Goal: Check status: Check status

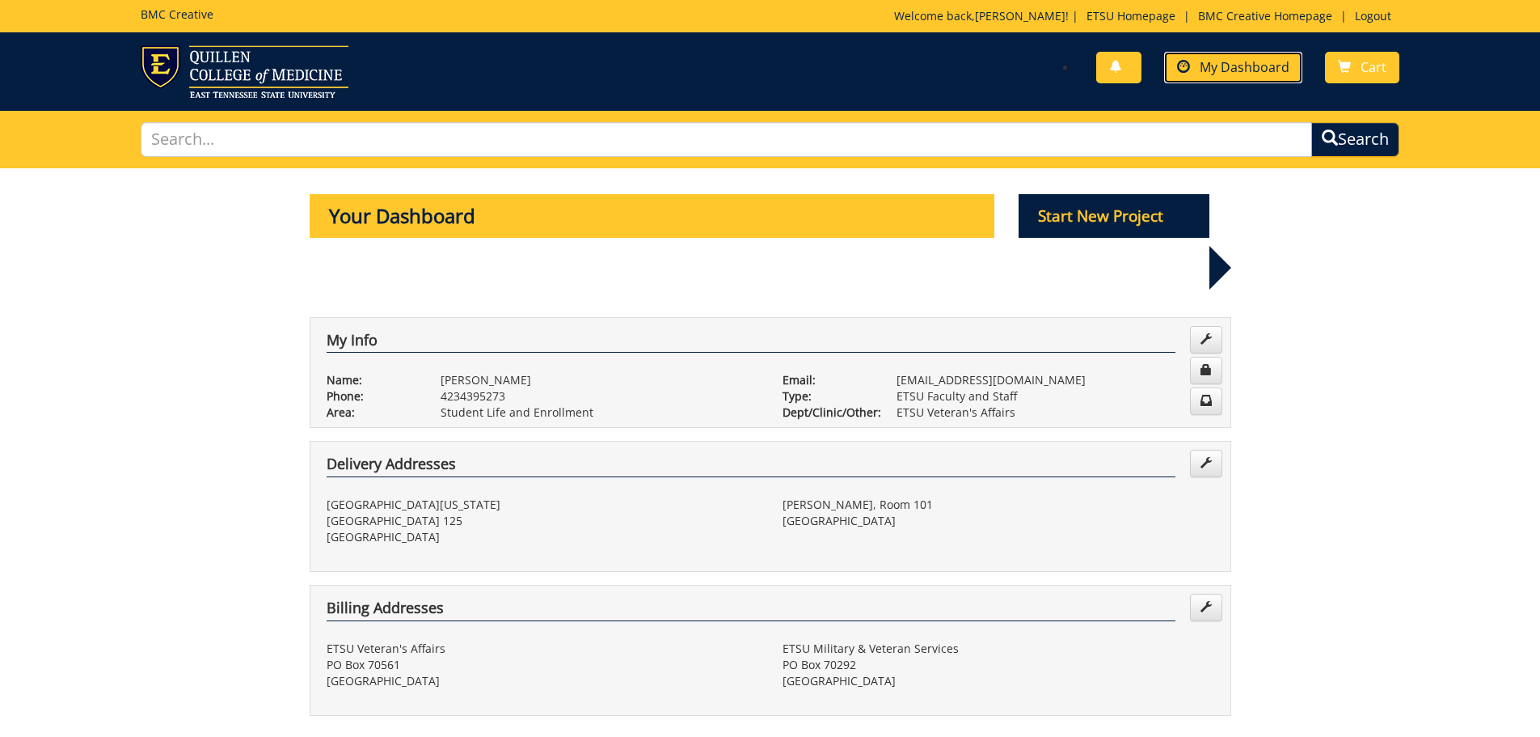
click at [1235, 70] on span "My Dashboard" at bounding box center [1245, 67] width 90 height 18
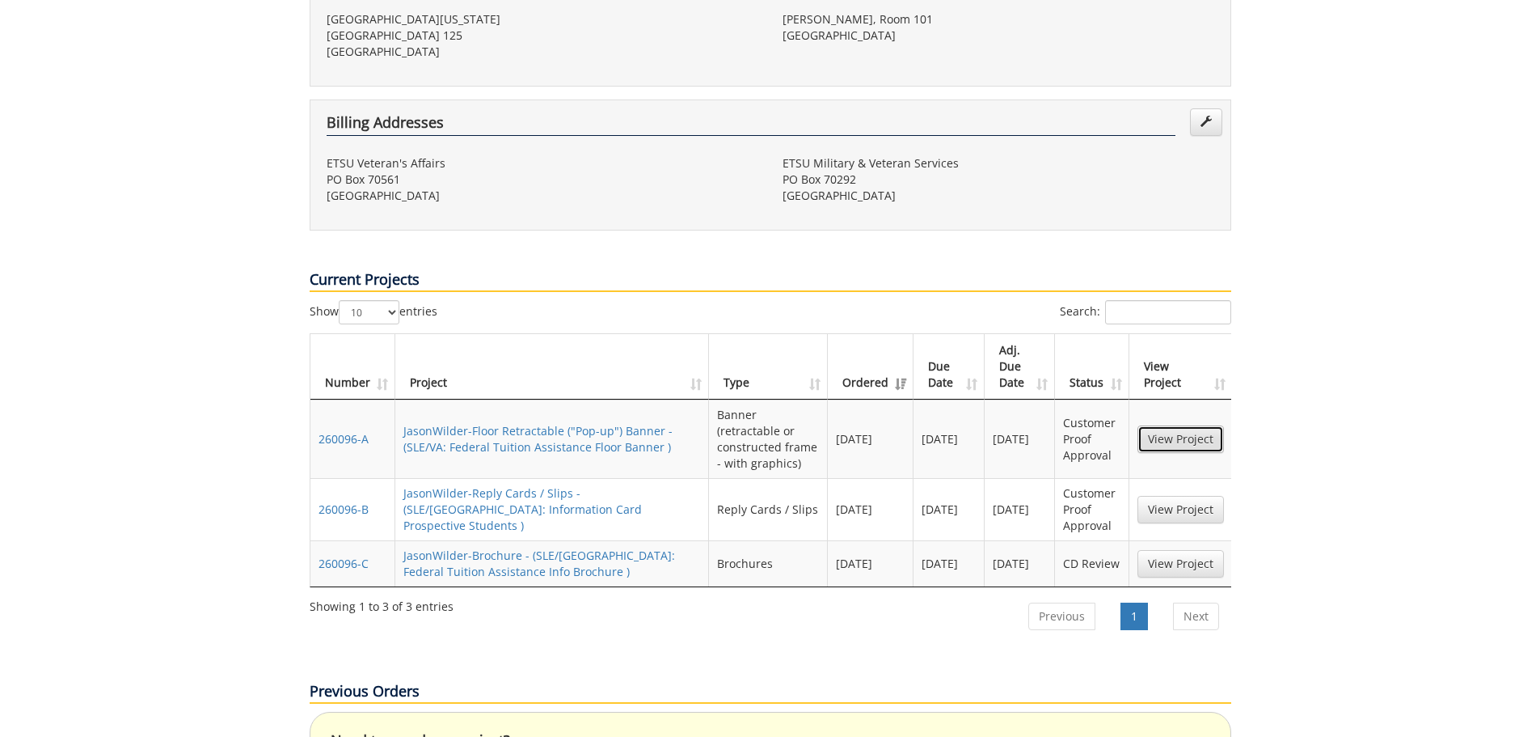
click at [1200, 425] on link "View Project" at bounding box center [1181, 438] width 87 height 27
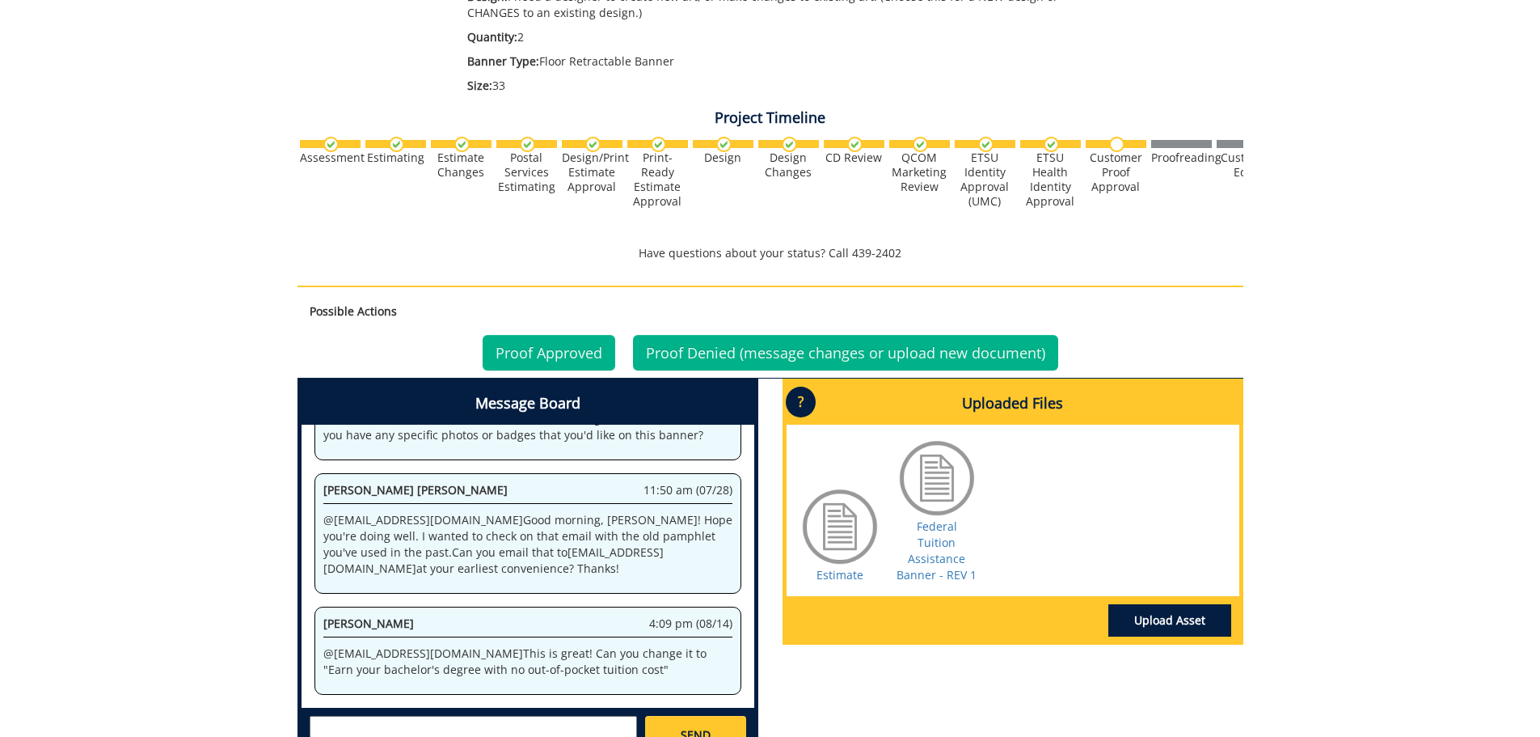
scroll to position [485, 0]
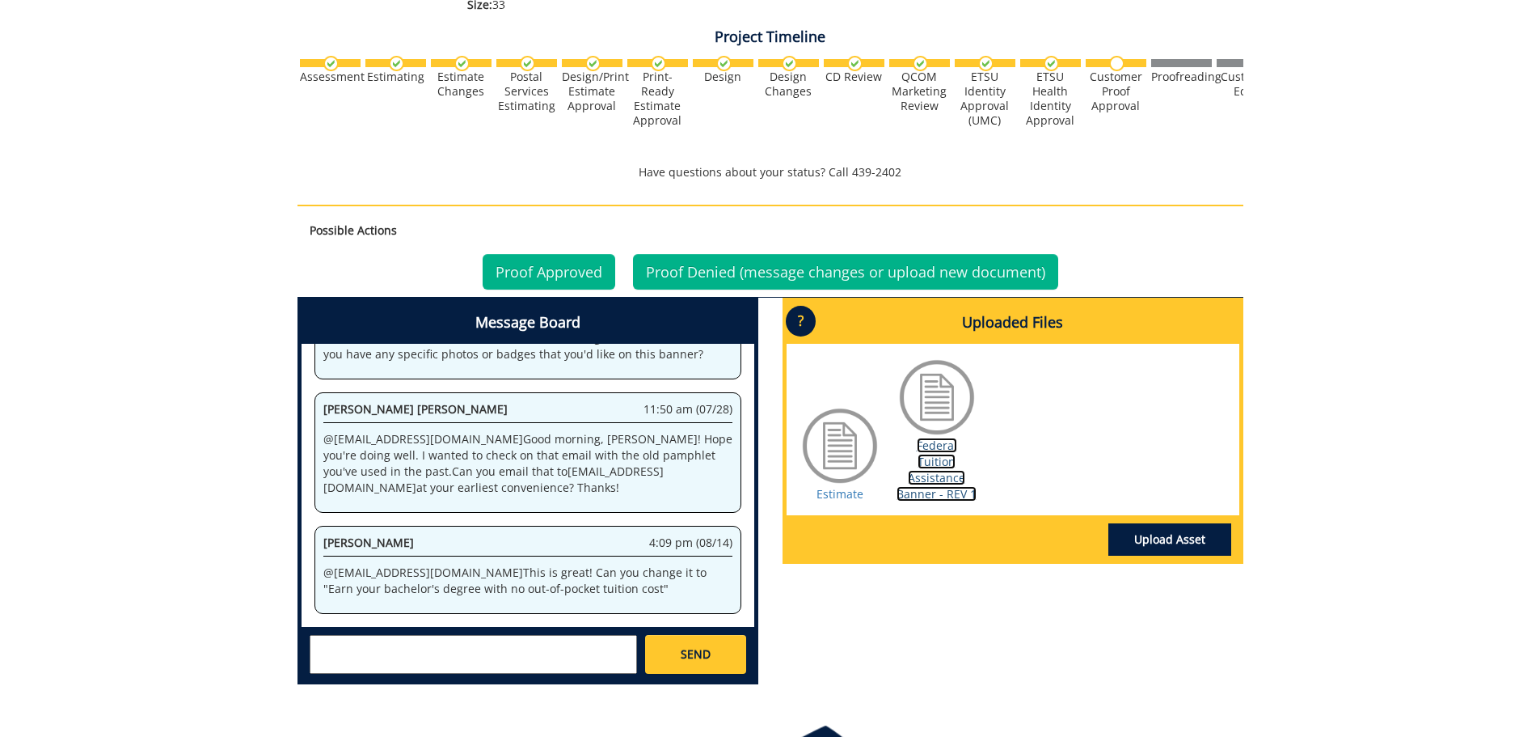
click at [939, 442] on link "Federal Tuition Assistance Banner - REV 1" at bounding box center [937, 469] width 80 height 64
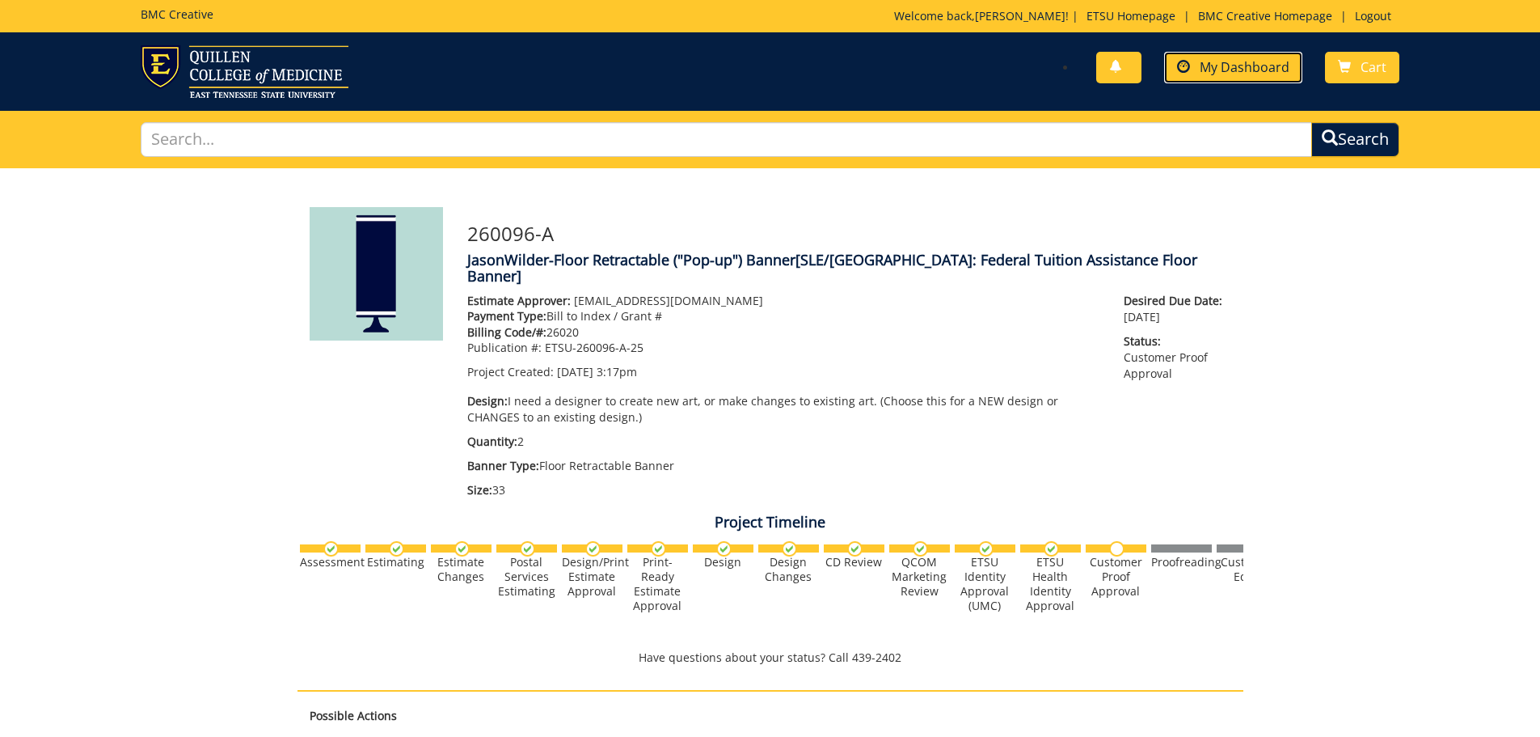
click at [1235, 52] on link "My Dashboard" at bounding box center [1233, 68] width 138 height 32
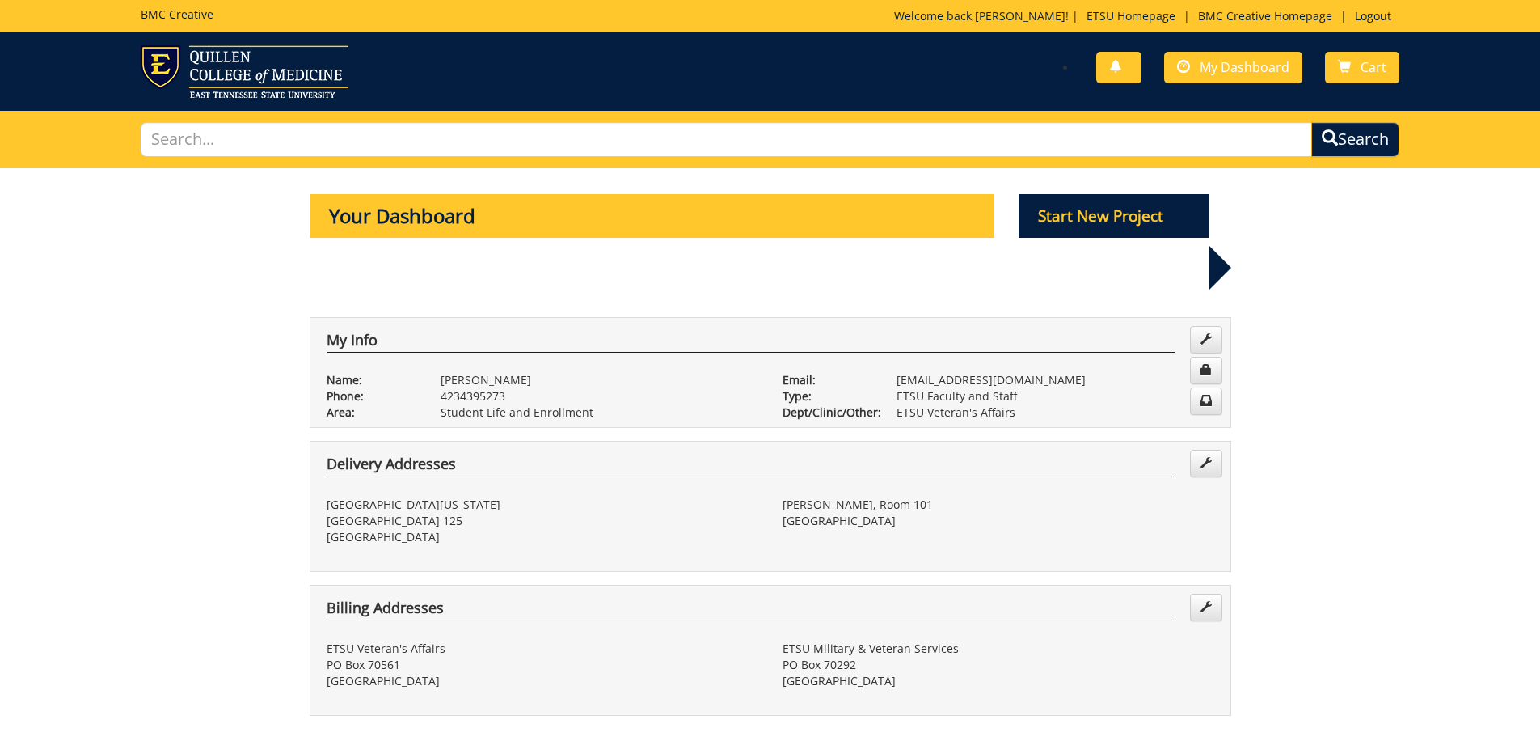
scroll to position [566, 0]
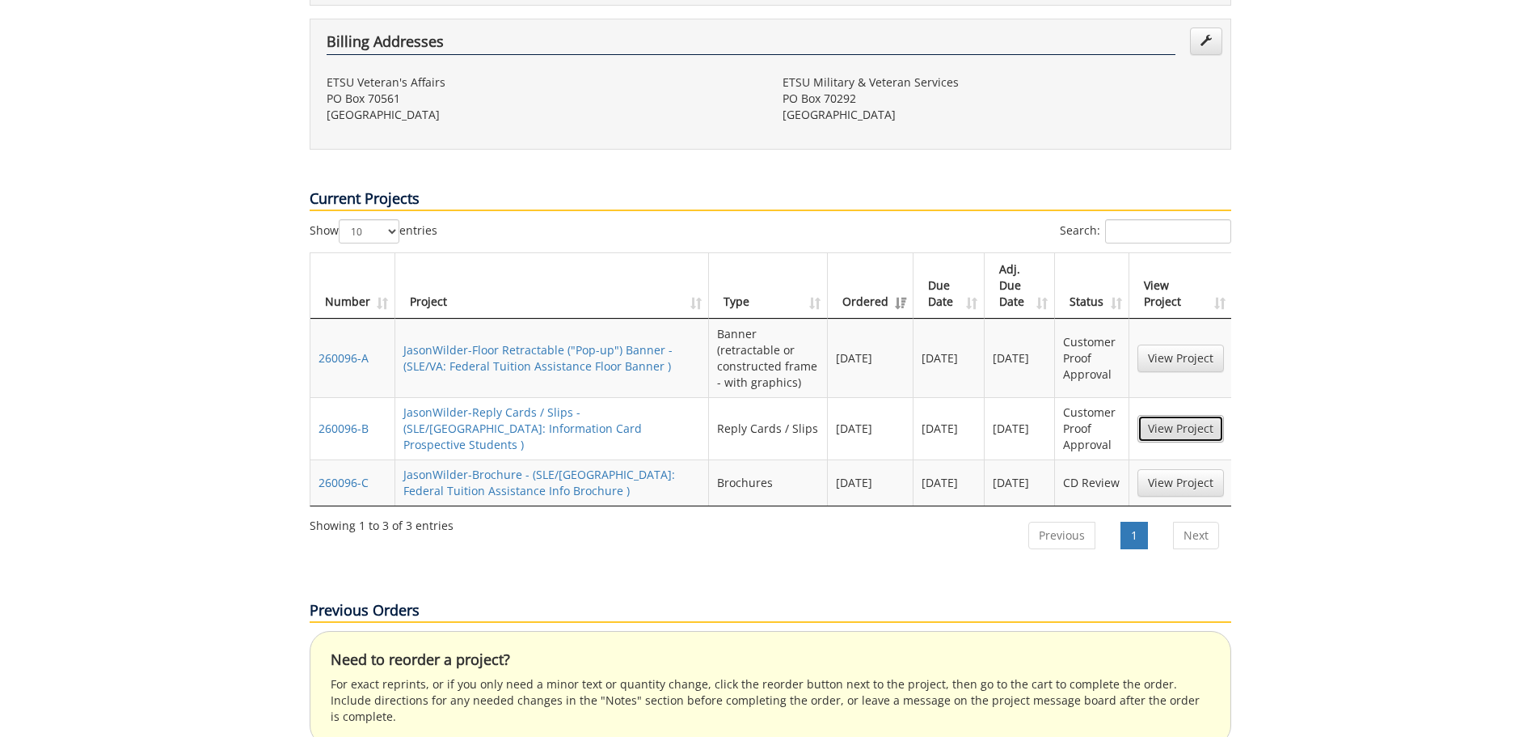
click at [1179, 415] on link "View Project" at bounding box center [1181, 428] width 87 height 27
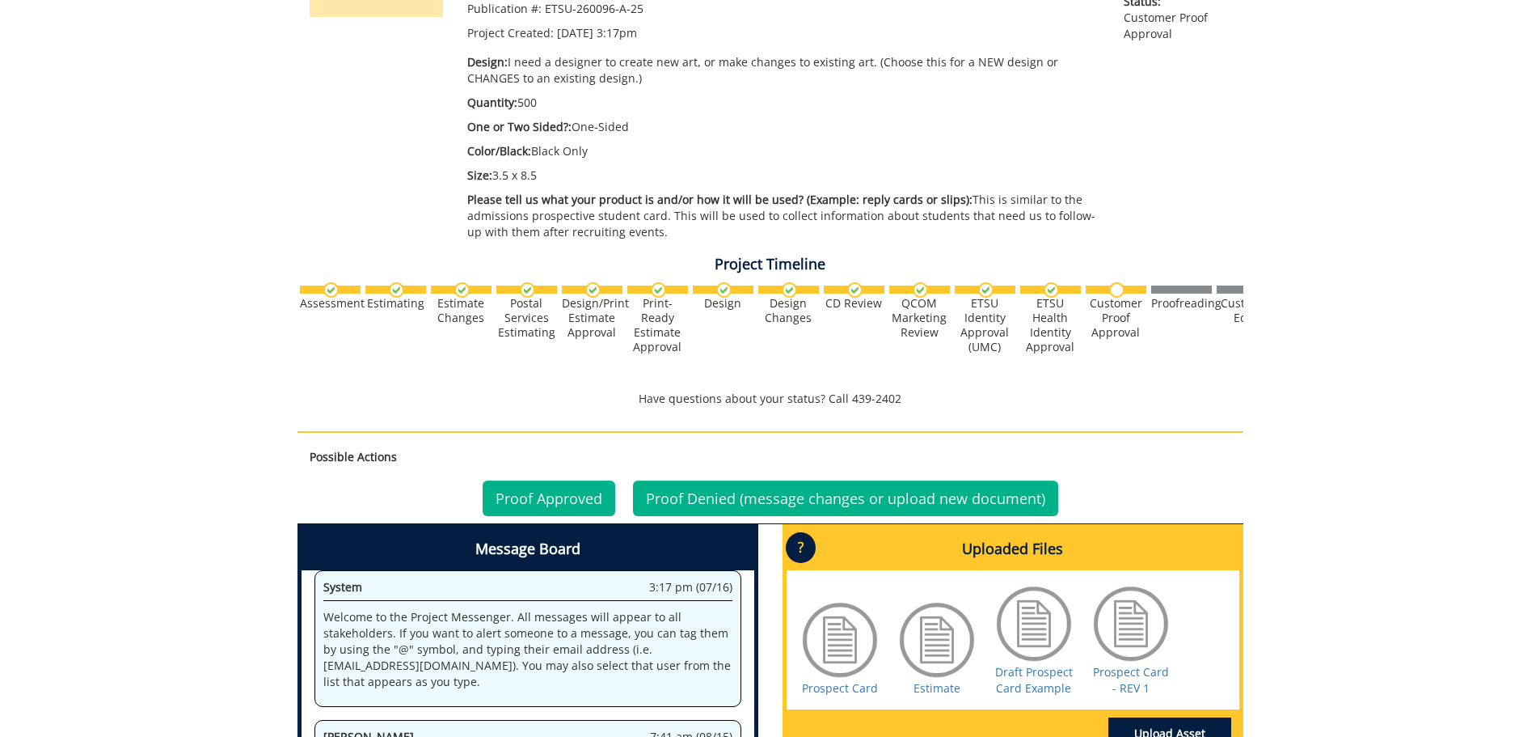
scroll to position [404, 0]
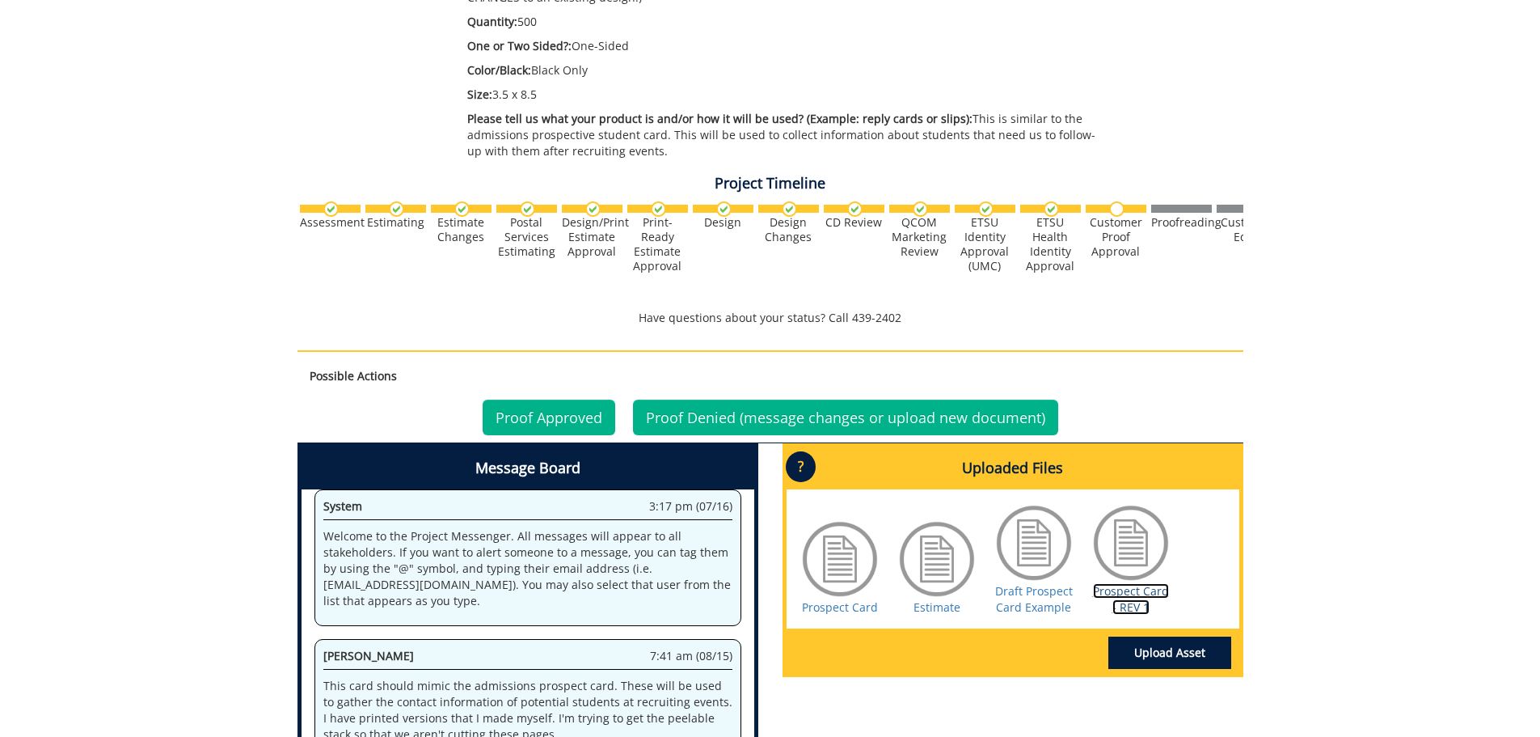
click at [1135, 591] on link "Prospect Card - REV 1" at bounding box center [1131, 599] width 76 height 32
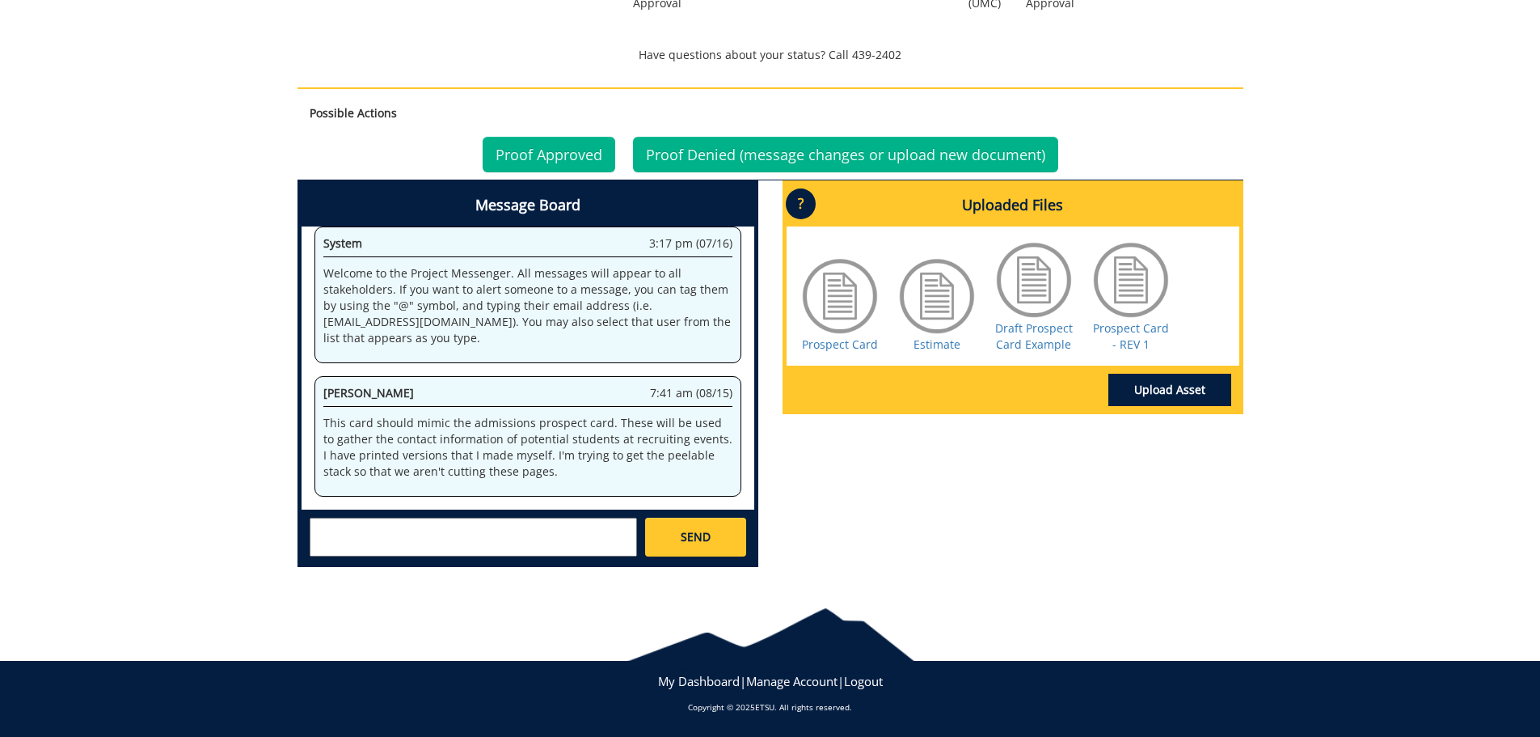
click at [477, 533] on textarea at bounding box center [473, 536] width 327 height 39
click at [572, 528] on textarea "I like this. Is it possible to have it as a peel booklet so we aren't cutting t…" at bounding box center [473, 536] width 327 height 39
type textarea "I like this. Is it possible to have it as a peel cards so we aren't cutting the…"
click at [946, 532] on div "Message Board System 3:17 pm (07/16) Welcome to the Project Messenger. All mess…" at bounding box center [770, 379] width 970 height 399
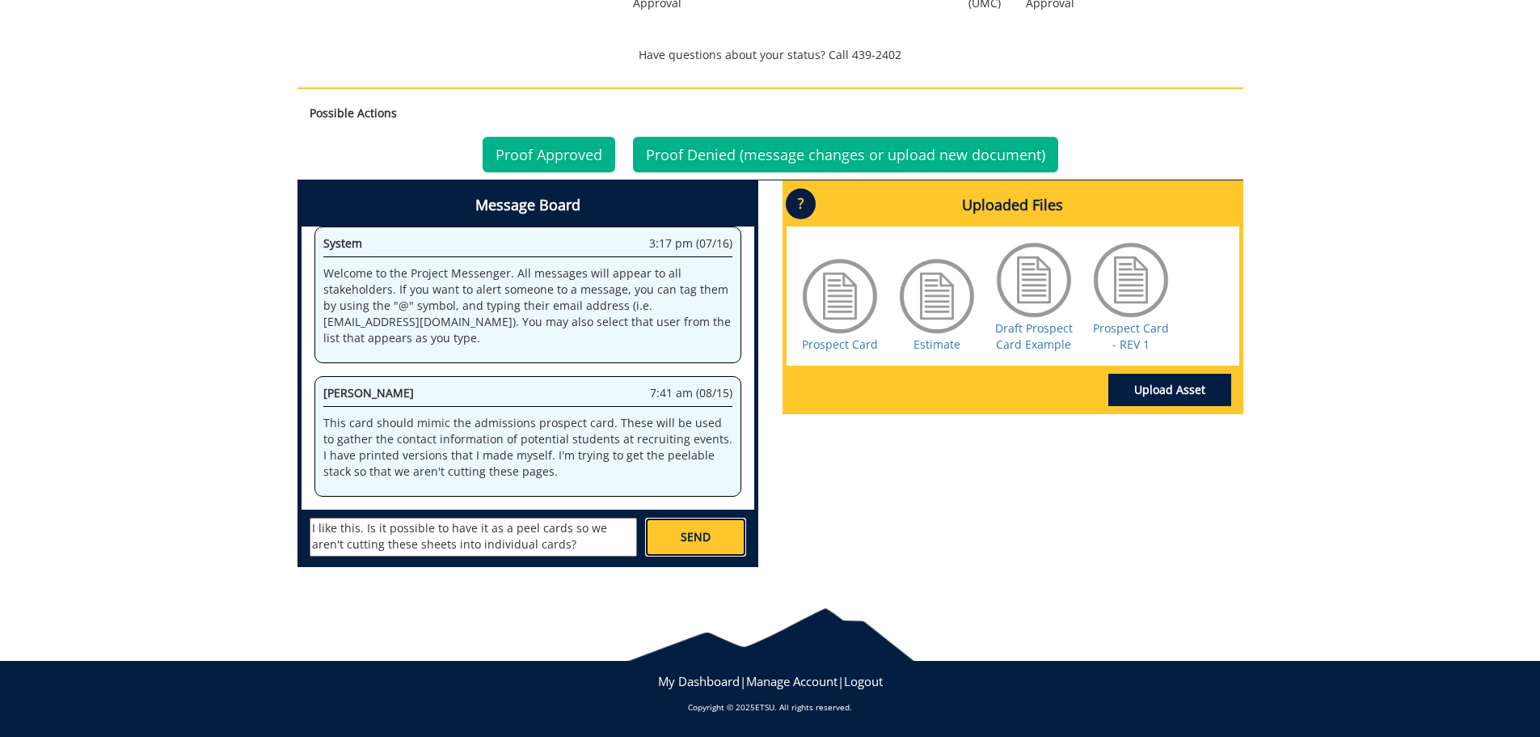
click at [689, 551] on link "SEND" at bounding box center [695, 536] width 100 height 39
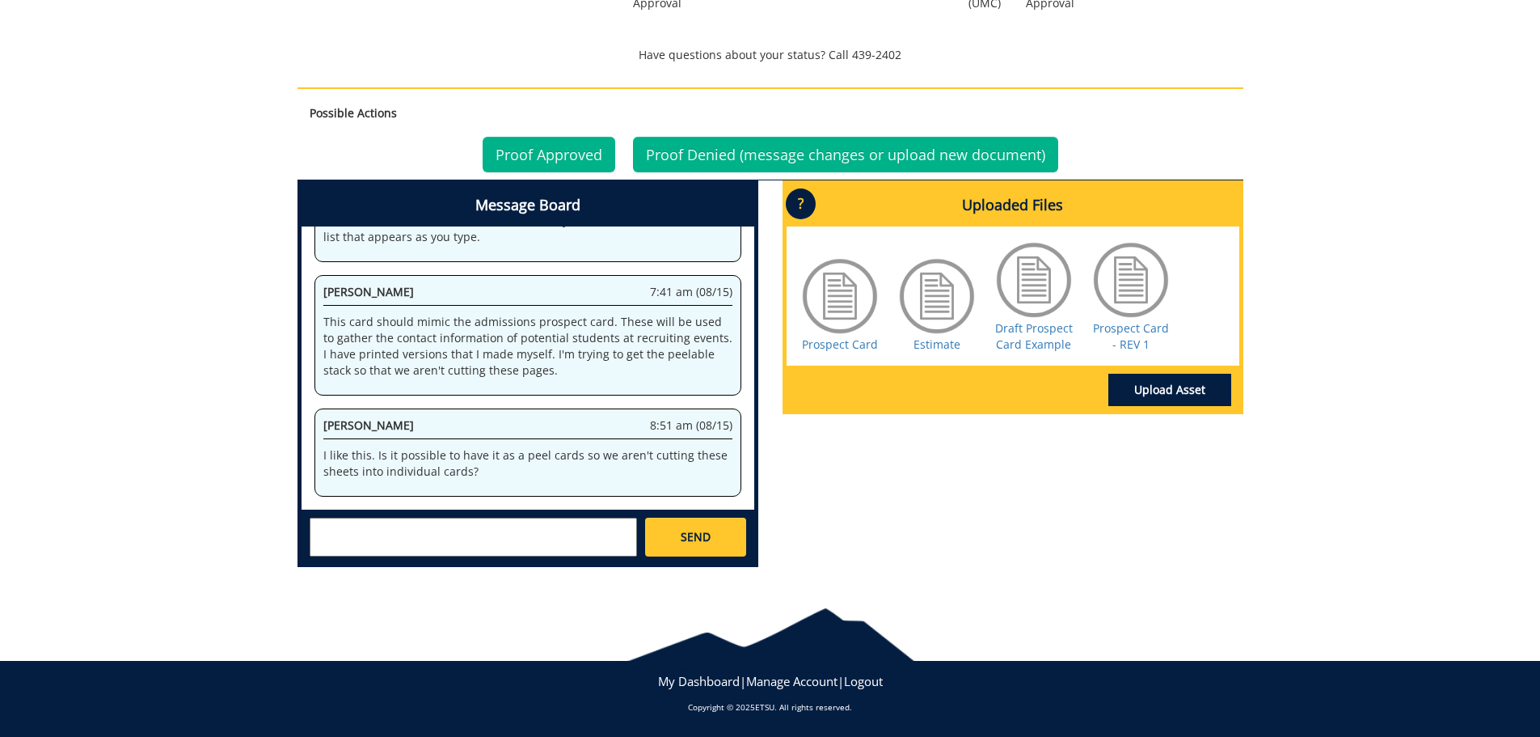
scroll to position [1650, 0]
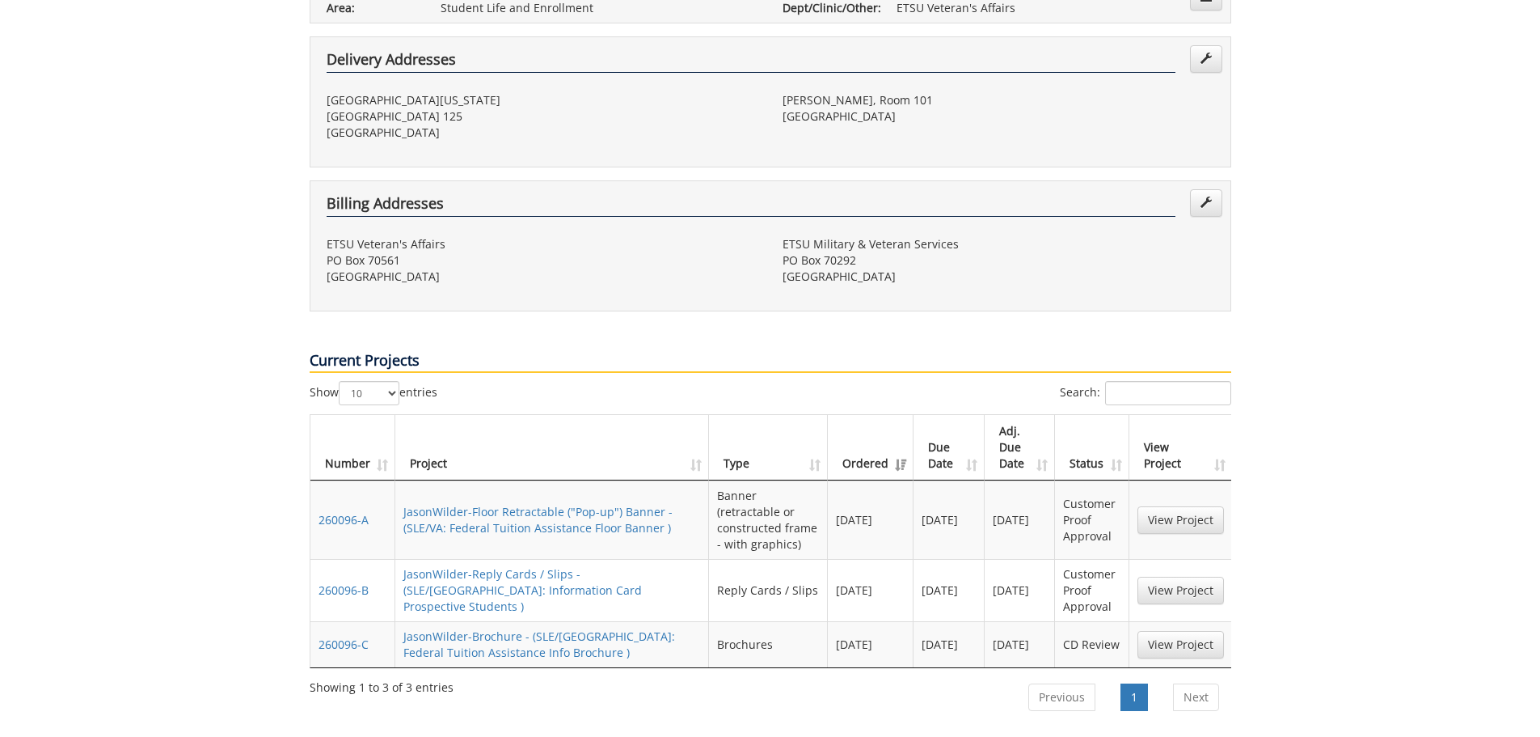
scroll to position [566, 0]
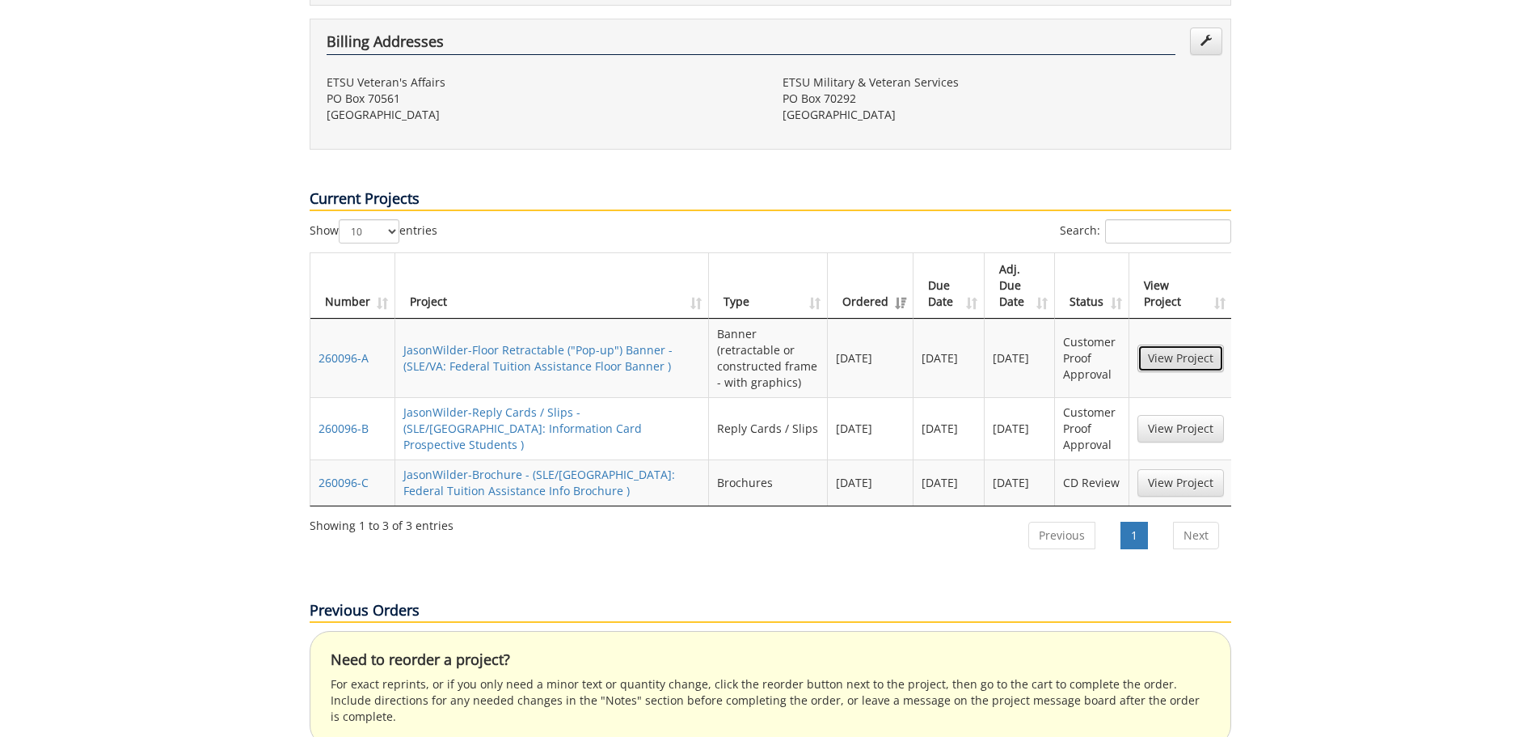
click at [1193, 344] on link "View Project" at bounding box center [1181, 357] width 87 height 27
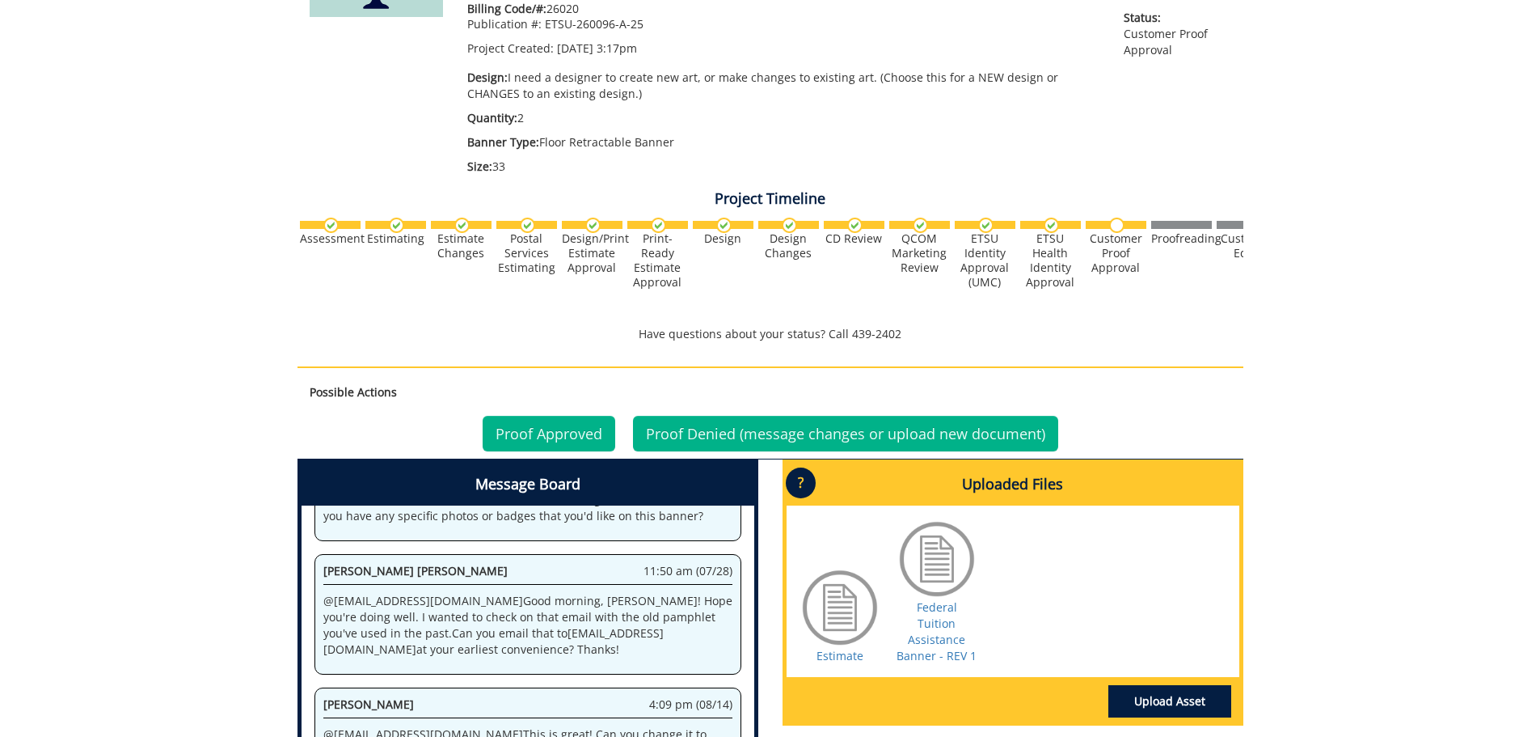
scroll to position [404, 0]
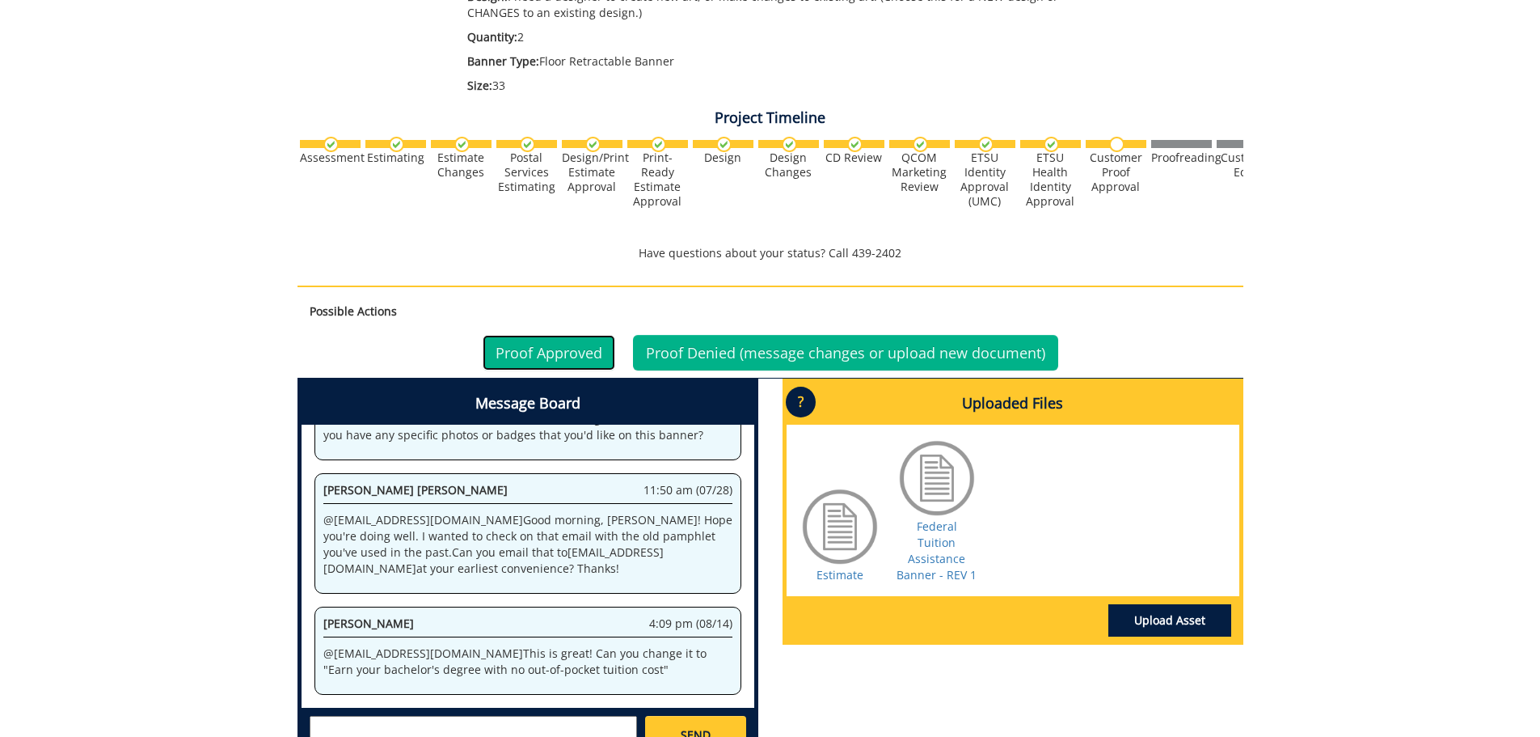
click at [544, 343] on link "Proof Approved" at bounding box center [549, 353] width 133 height 36
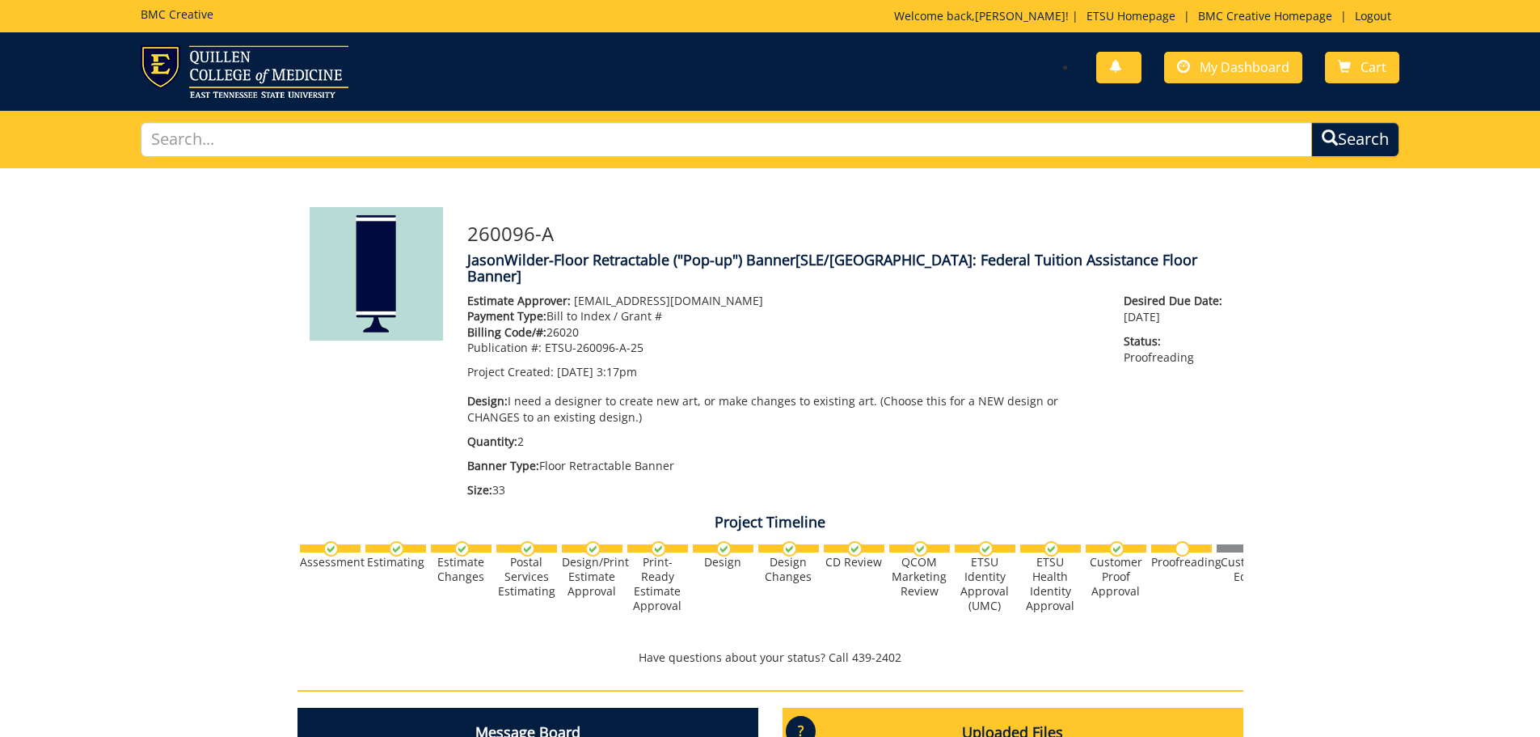
scroll to position [349, 0]
click at [1258, 72] on span "My Dashboard" at bounding box center [1245, 67] width 90 height 18
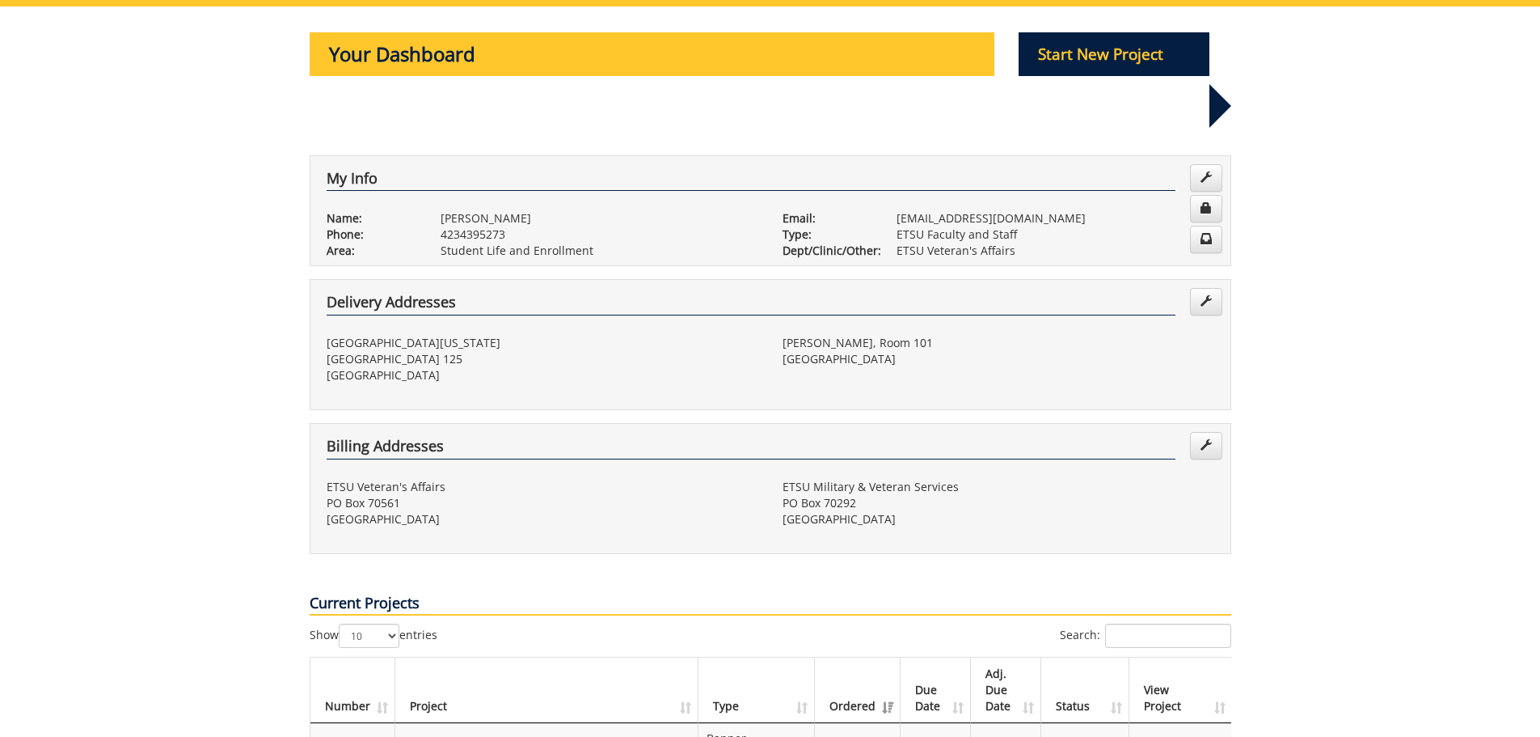
scroll to position [485, 0]
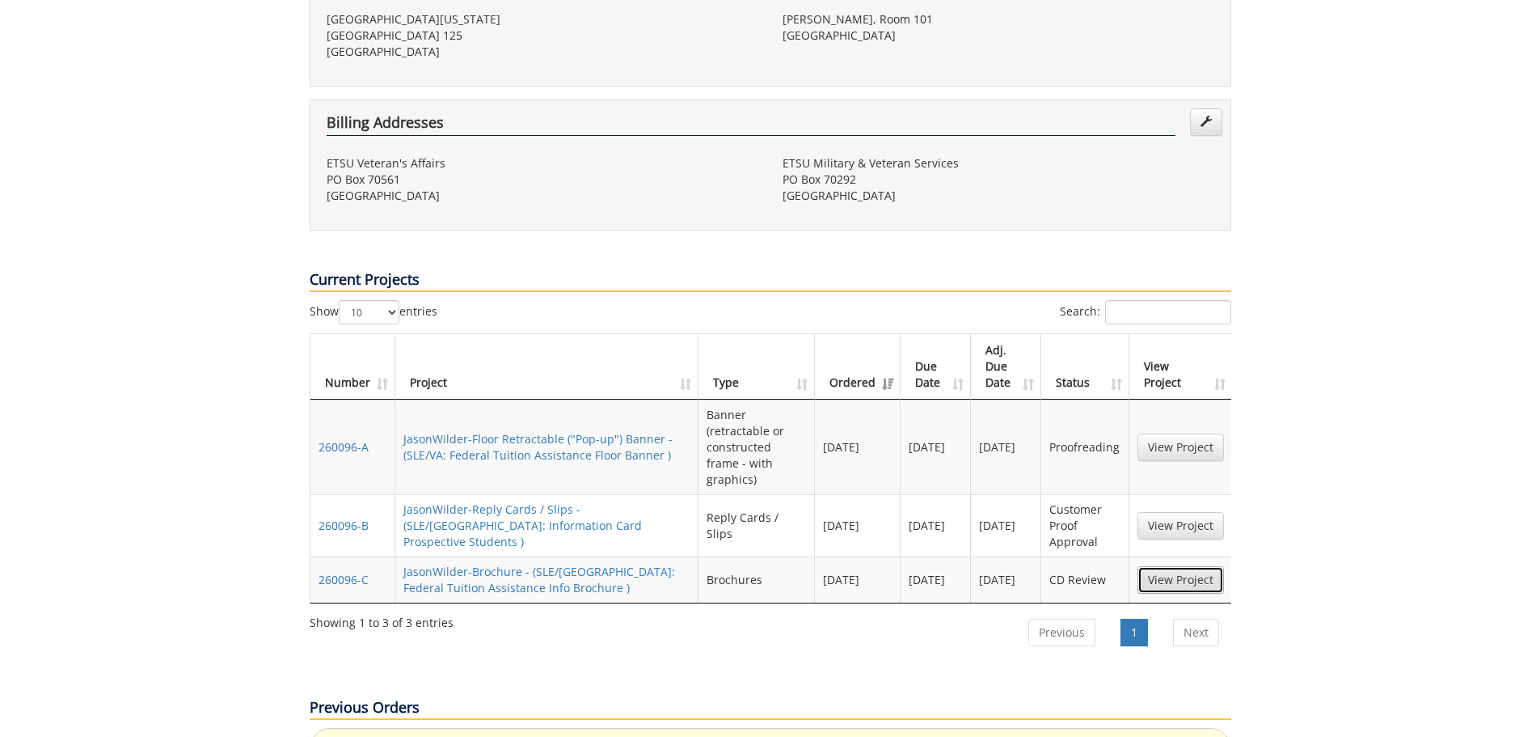
click at [1206, 566] on link "View Project" at bounding box center [1181, 579] width 87 height 27
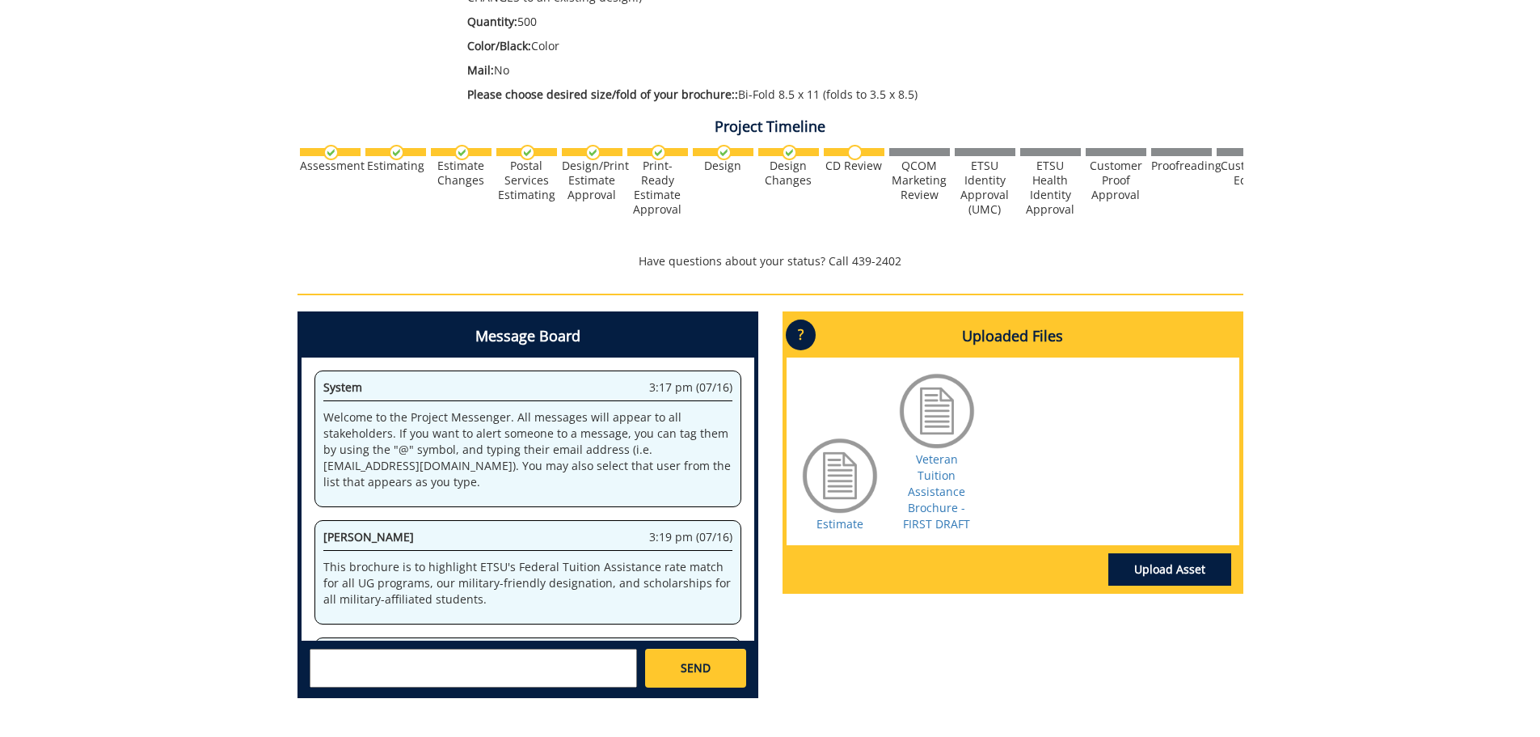
scroll to position [1088, 0]
